Goal: Check status: Verify the current state of an ongoing process or item

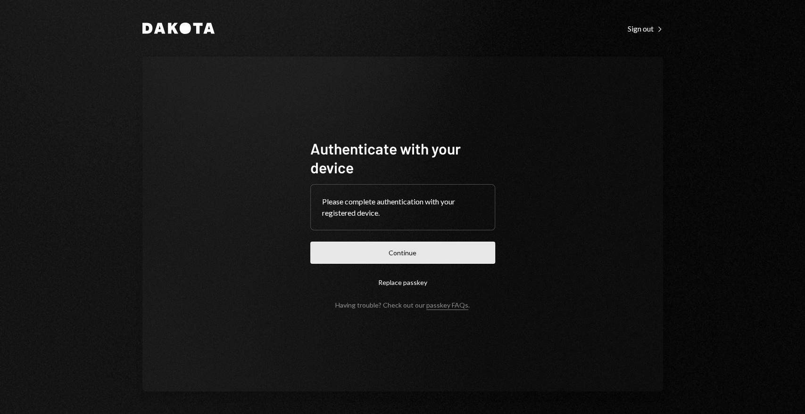
click at [358, 263] on button "Continue" at bounding box center [402, 253] width 185 height 22
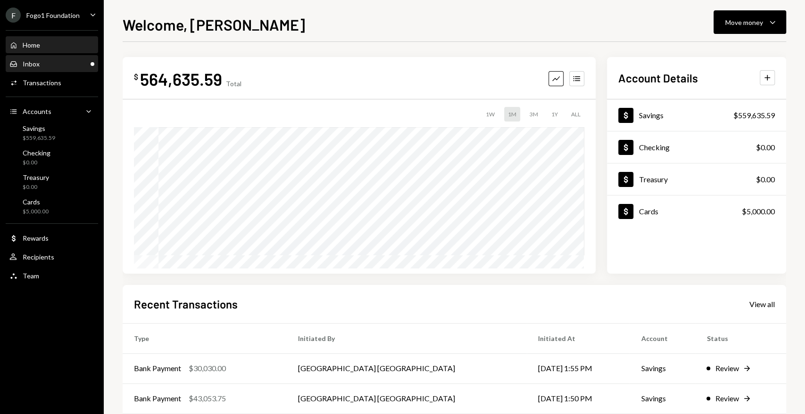
click at [71, 64] on div "Inbox Inbox" at bounding box center [51, 64] width 85 height 8
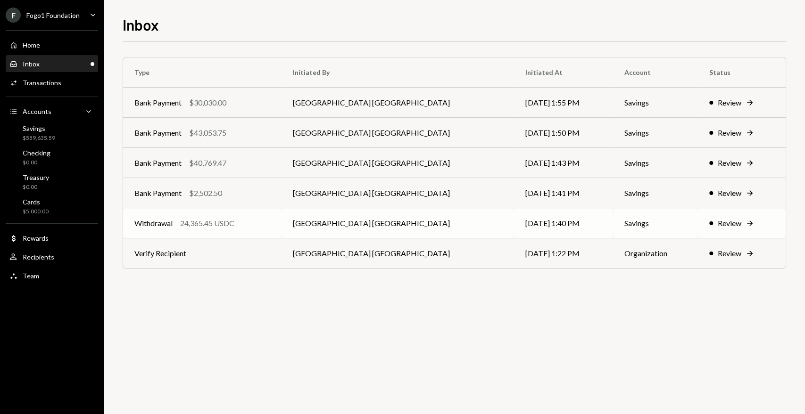
click at [253, 225] on div "Withdrawal 24,365.45 USDC" at bounding box center [202, 223] width 136 height 11
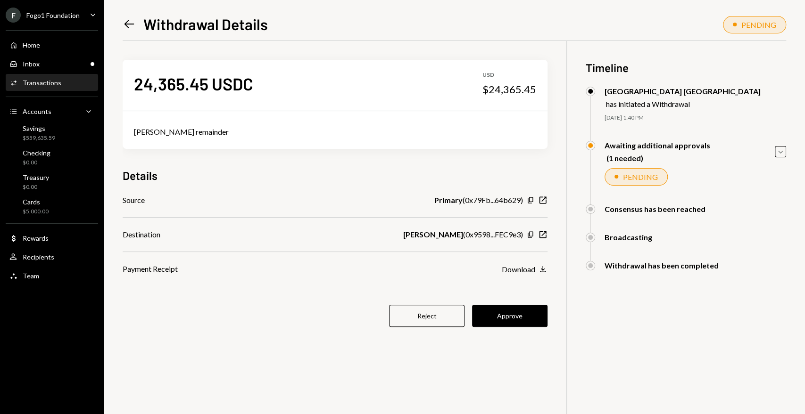
click at [125, 23] on icon at bounding box center [129, 24] width 10 height 8
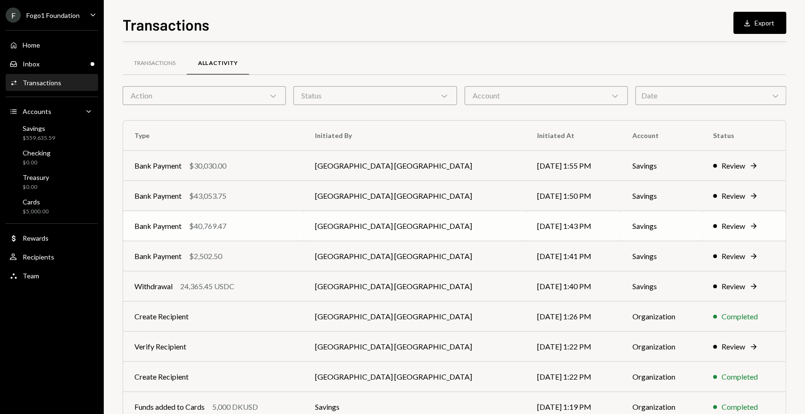
scroll to position [78, 0]
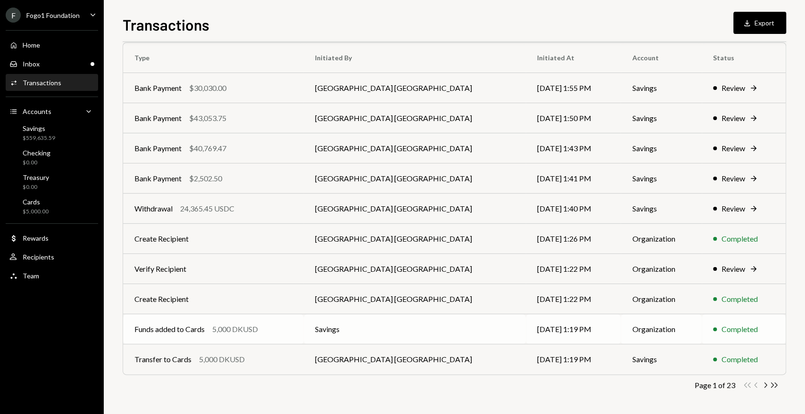
click at [292, 330] on div "Funds added to Cards 5,000 DKUSD" at bounding box center [213, 329] width 158 height 11
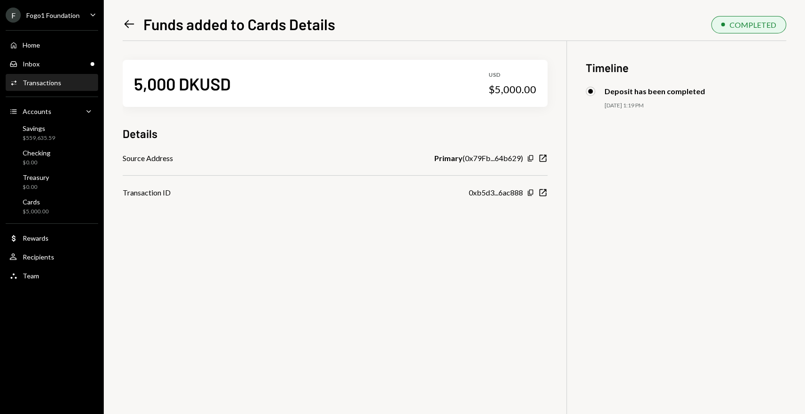
click at [122, 25] on div "Left Arrow Funds added to Cards Details COMPLETED 5,000 DKUSD USD $5,000.00 Det…" at bounding box center [454, 207] width 701 height 414
click at [130, 25] on icon "Left Arrow" at bounding box center [129, 23] width 13 height 13
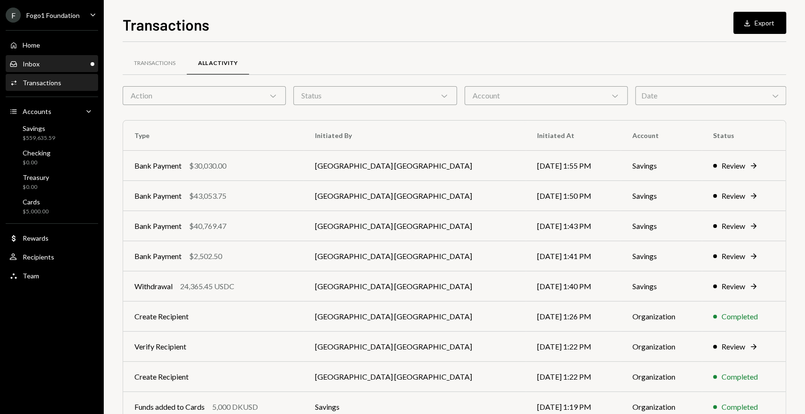
click at [72, 68] on div "Inbox Inbox" at bounding box center [51, 64] width 85 height 16
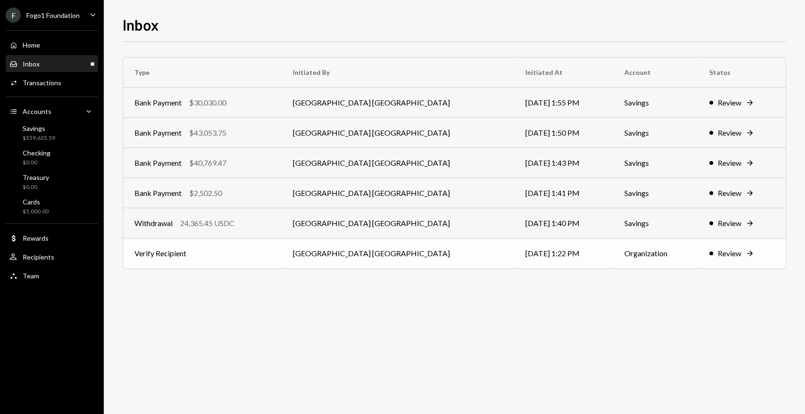
click at [276, 254] on td "Verify Recipient" at bounding box center [202, 254] width 158 height 30
